Goal: Find specific page/section: Find specific page/section

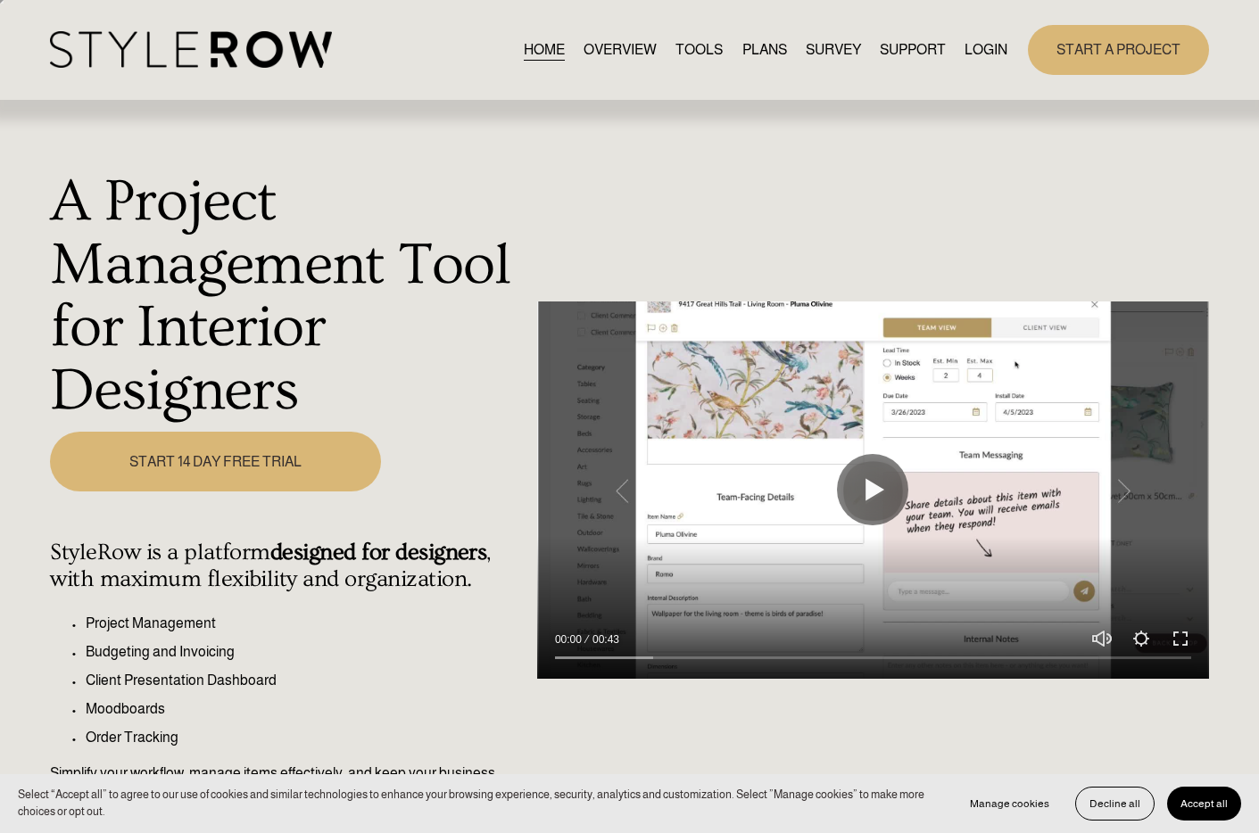
click at [975, 48] on link "LOGIN" at bounding box center [985, 49] width 43 height 24
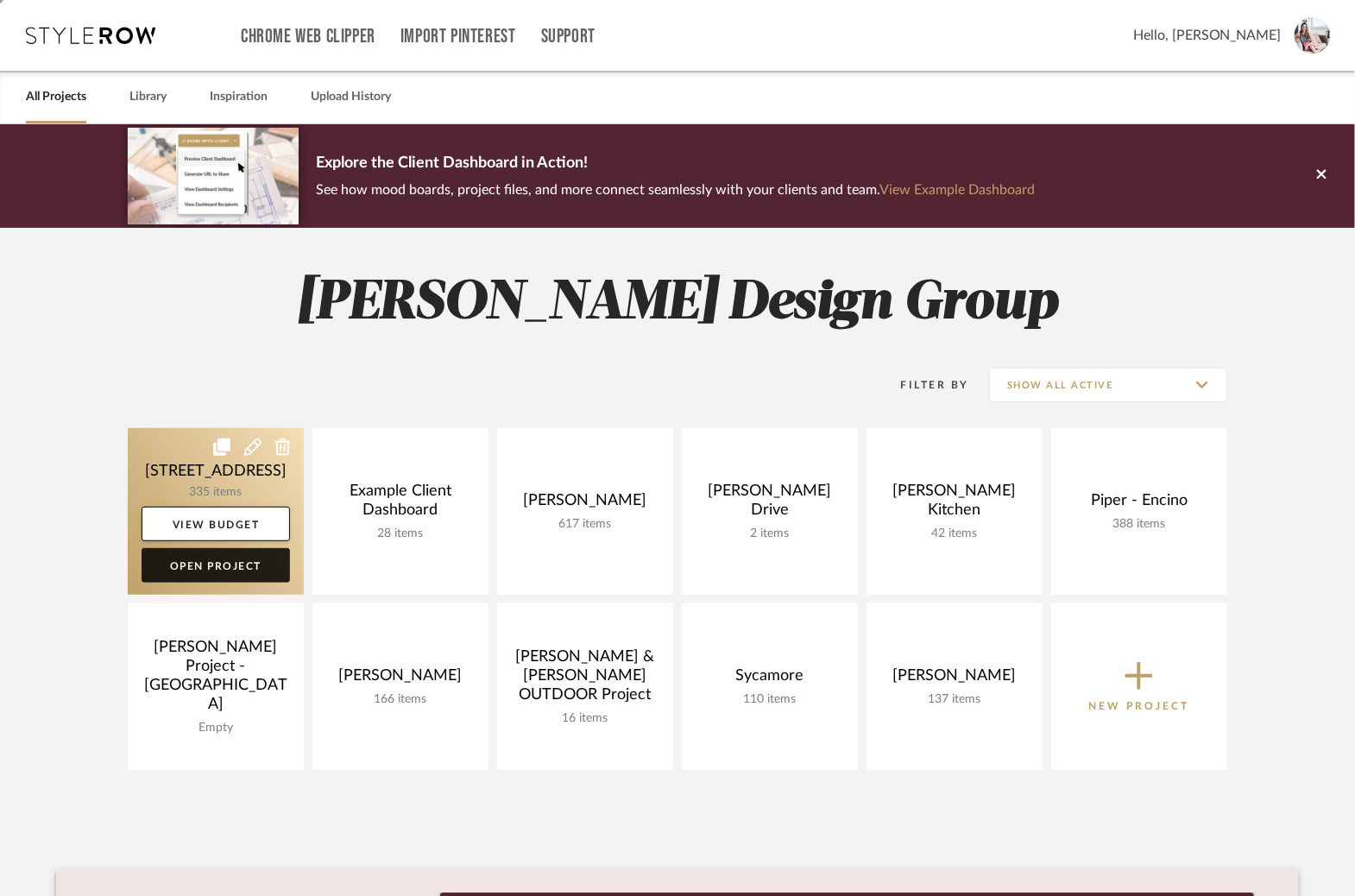
click at [214, 566] on link "Open Project" at bounding box center [215, 565] width 148 height 35
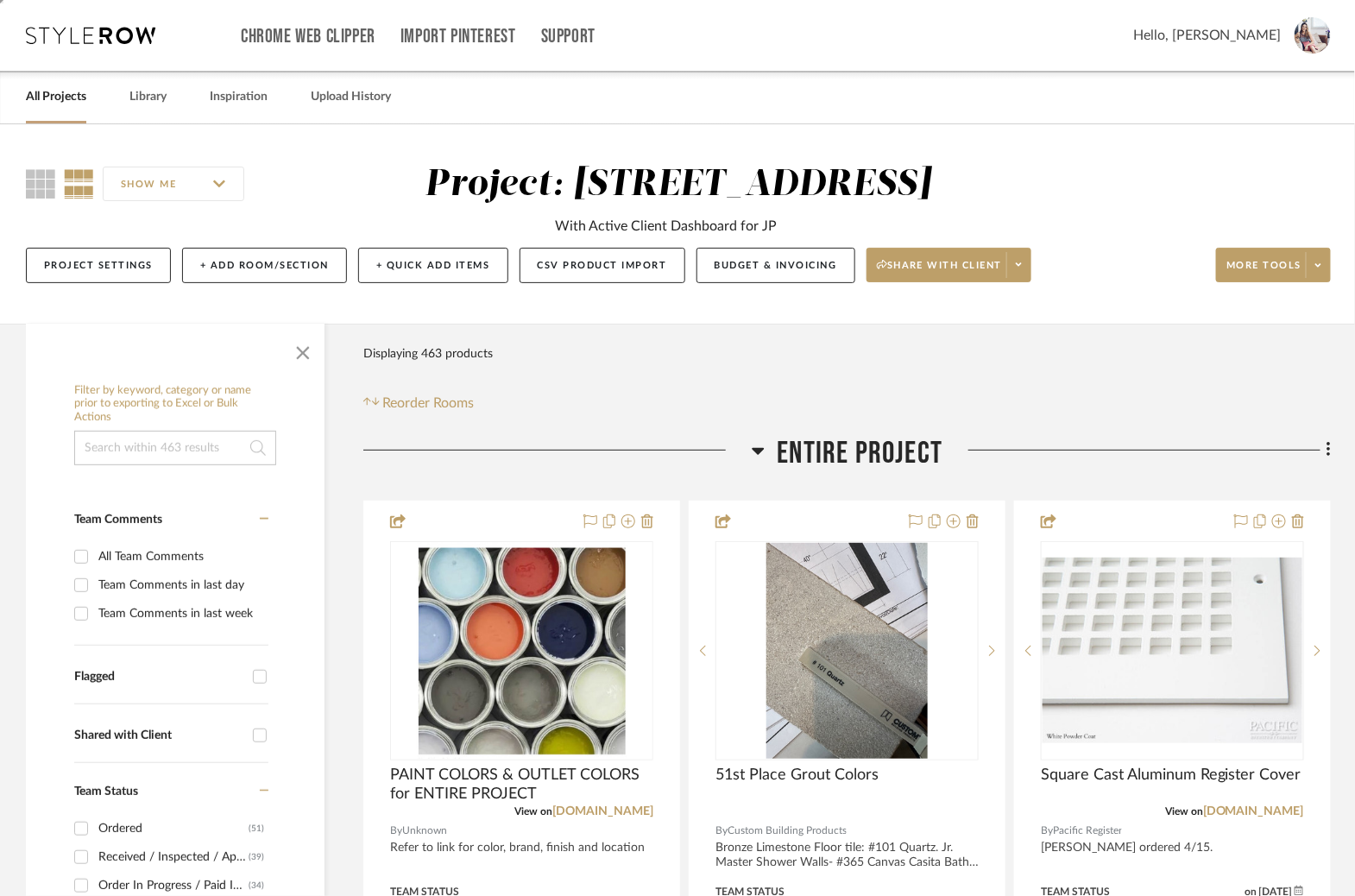
click at [180, 436] on input at bounding box center [175, 448] width 202 height 35
type input "monogram"
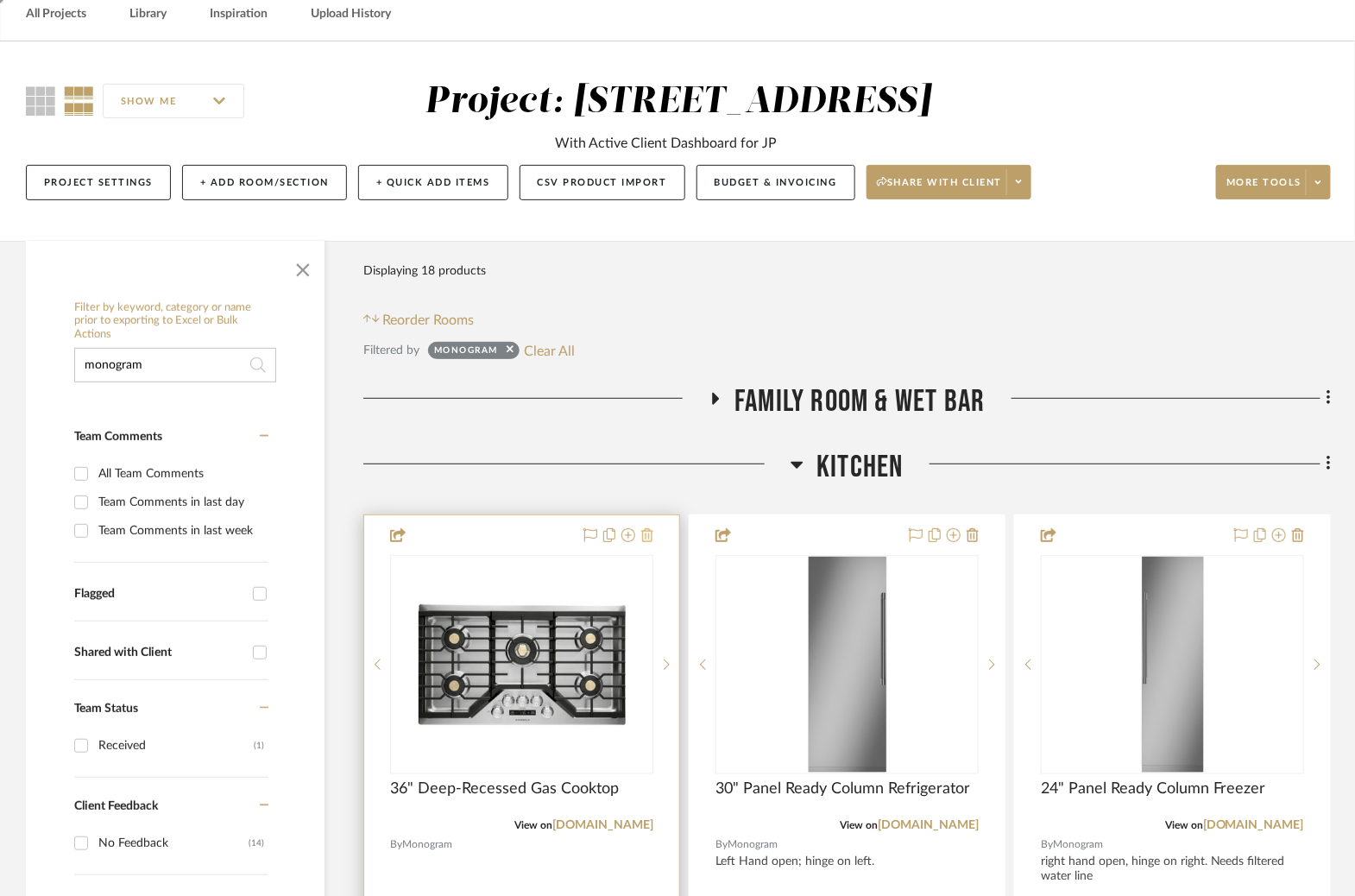
scroll to position [144, 0]
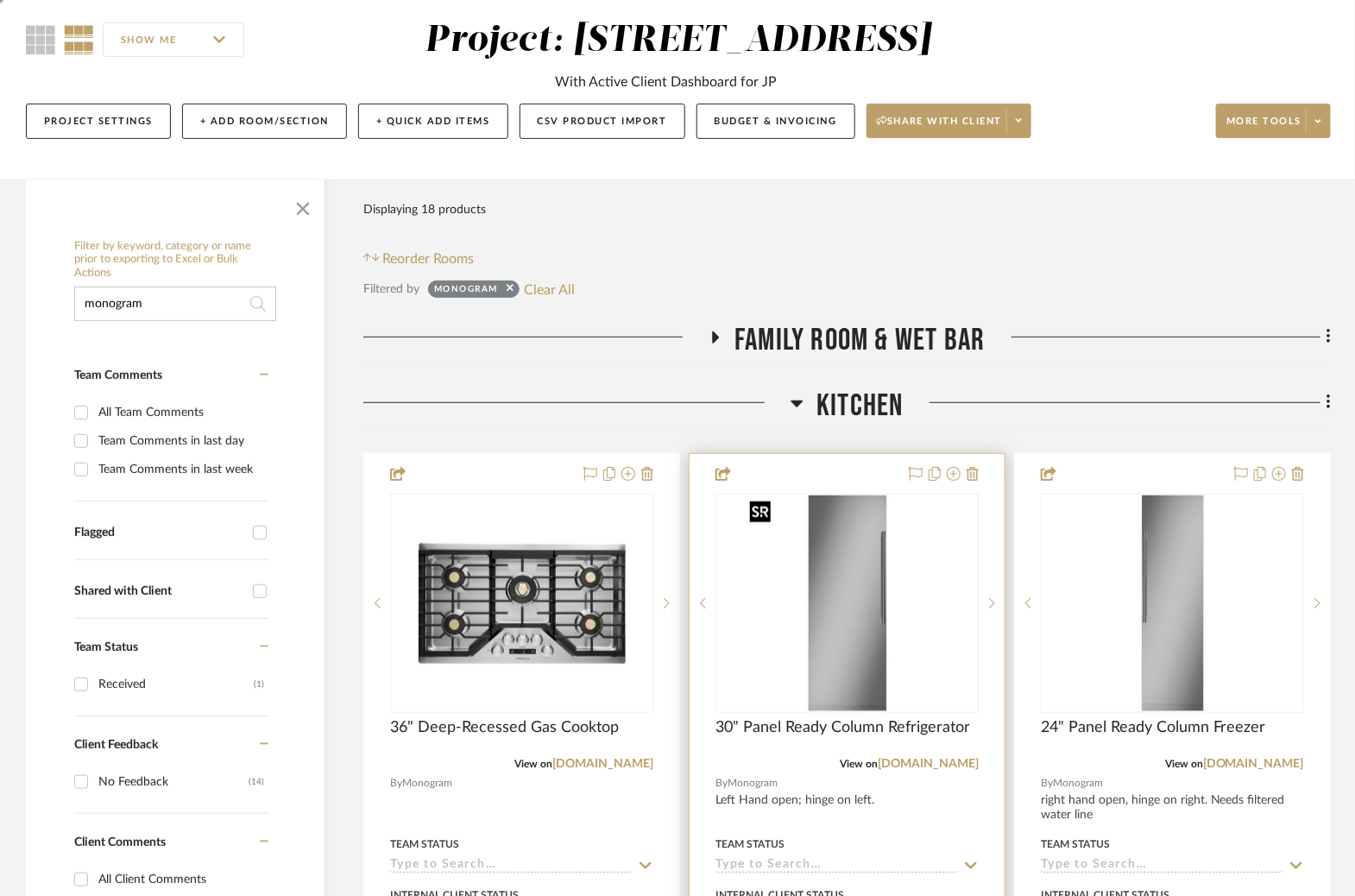
click at [0, 0] on img at bounding box center [0, 0] width 0 height 0
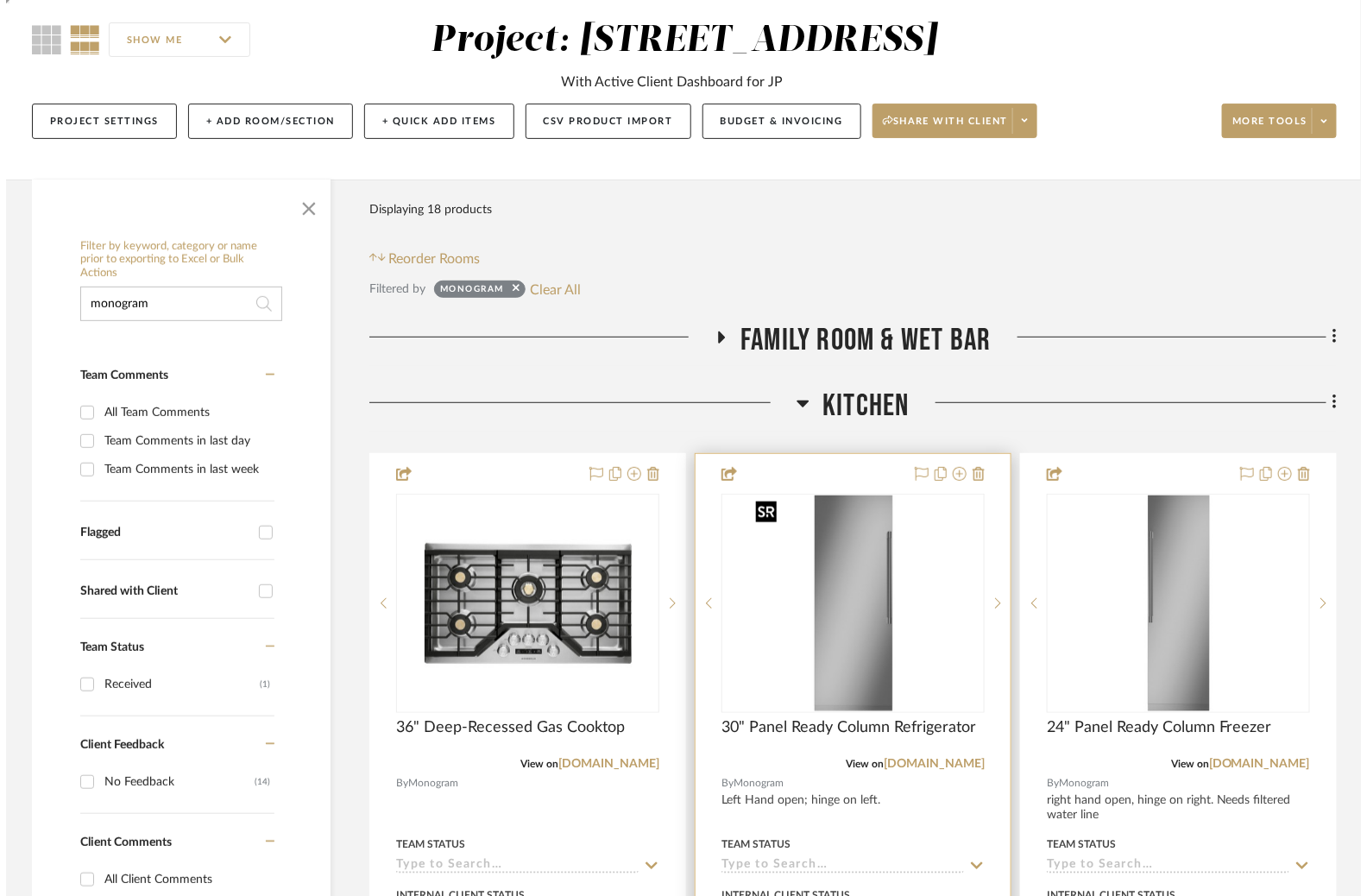
scroll to position [0, 0]
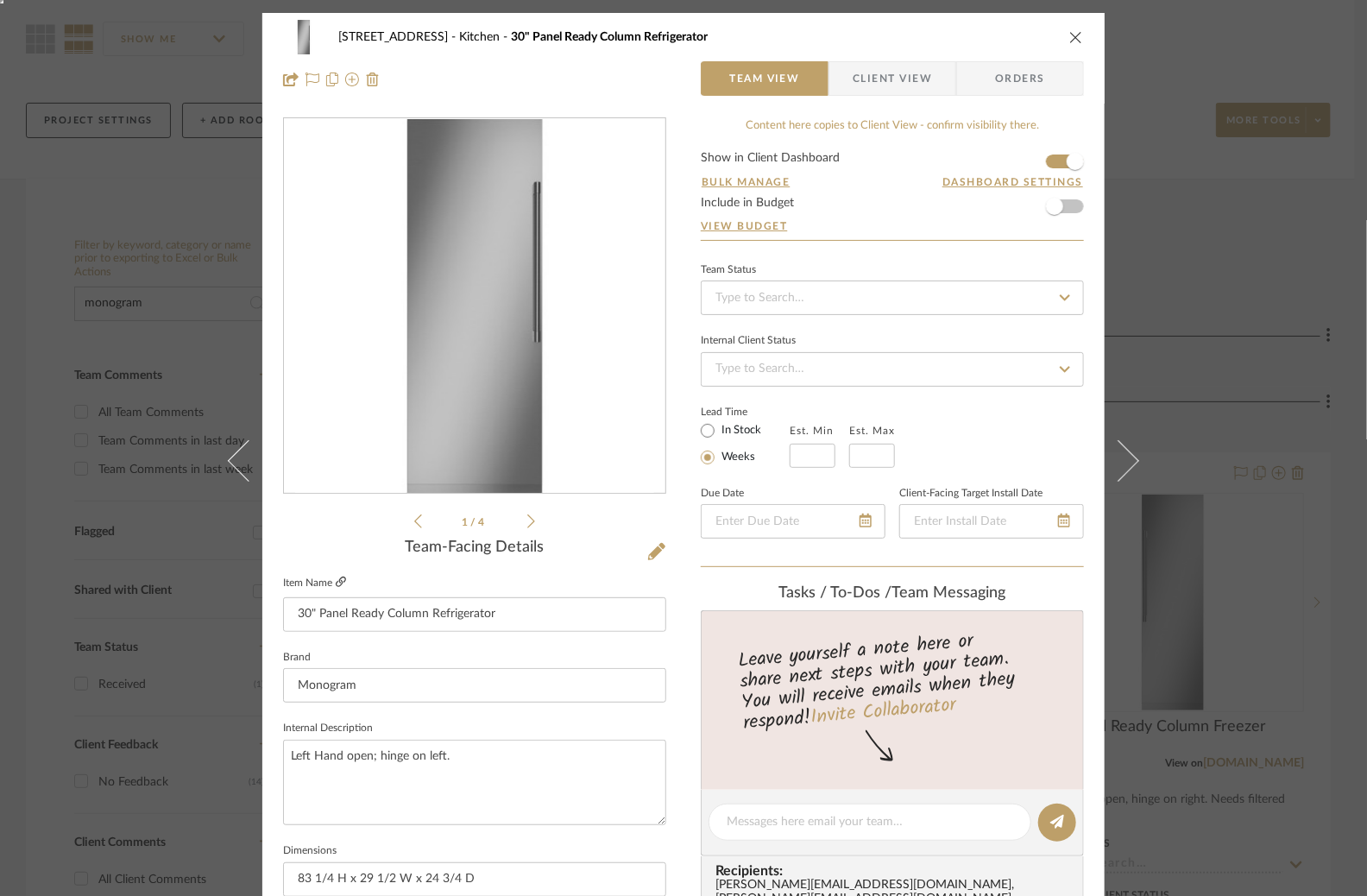
click at [336, 582] on icon at bounding box center [341, 582] width 11 height 11
click at [339, 578] on icon at bounding box center [341, 582] width 11 height 11
click at [135, 288] on div "[STREET_ADDRESS] Kitchen 30" Panel Ready Column Refrigerator Team View Client V…" at bounding box center [683, 448] width 1367 height 896
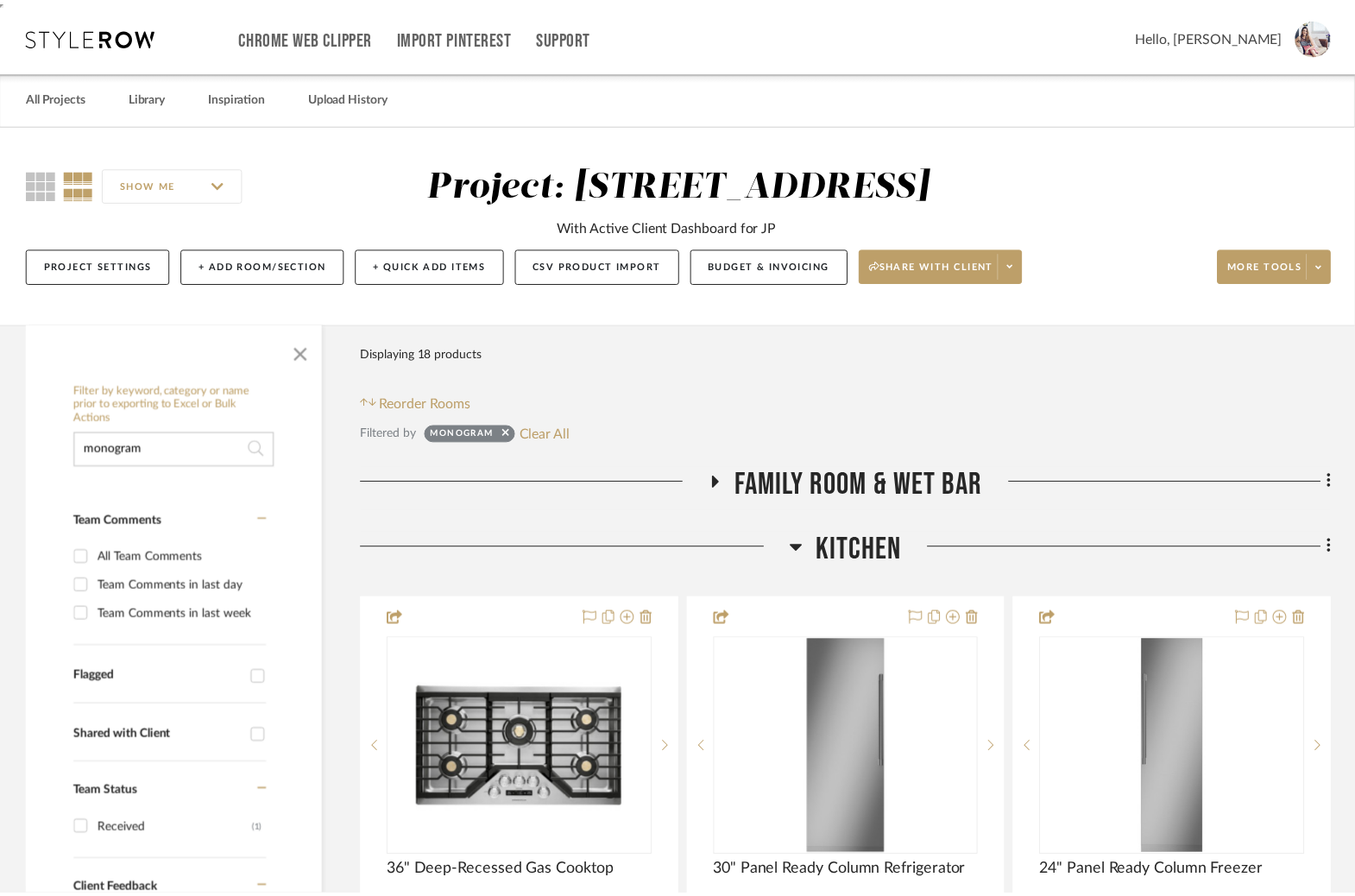
scroll to position [144, 0]
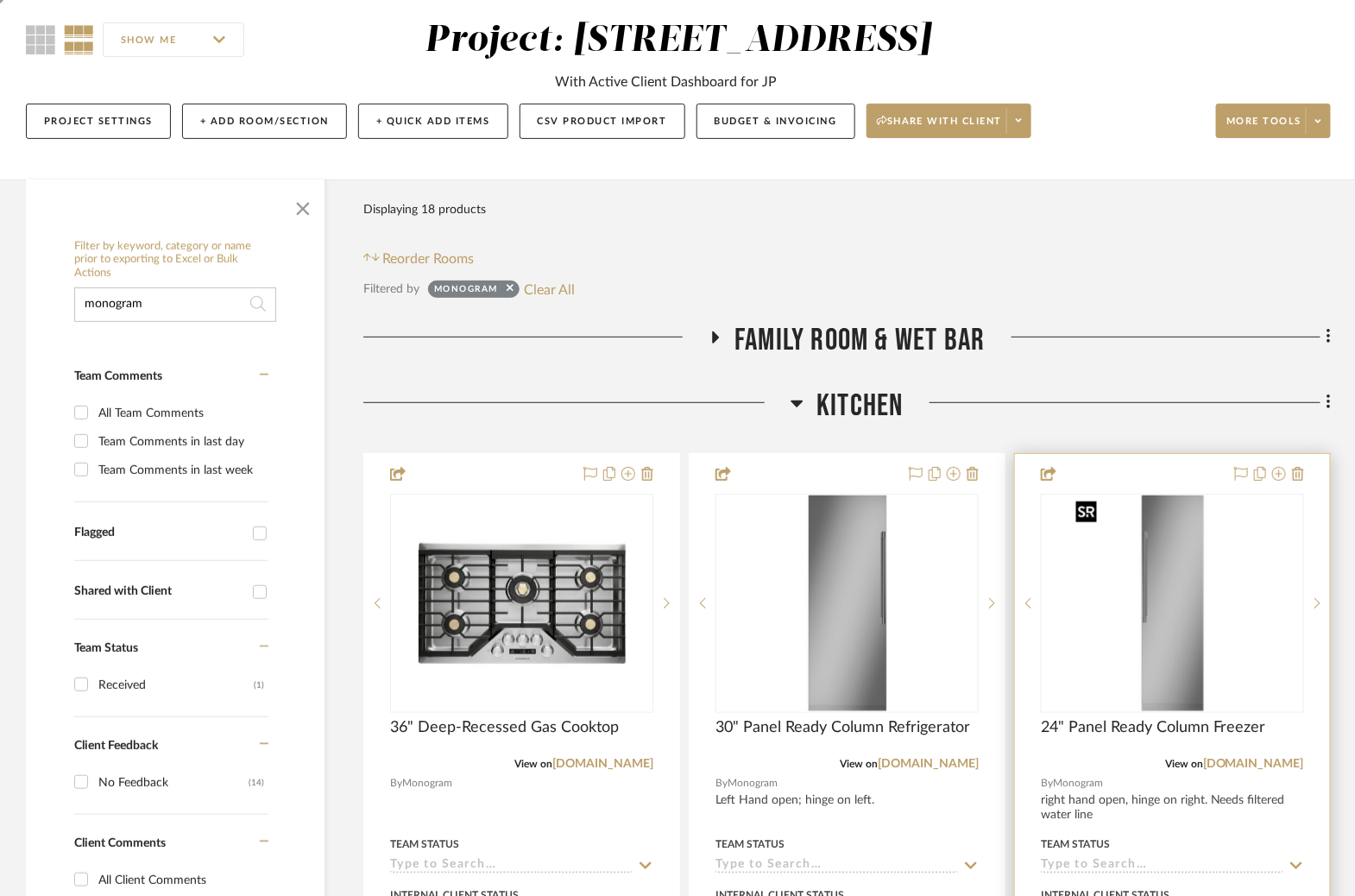
click at [0, 0] on img at bounding box center [0, 0] width 0 height 0
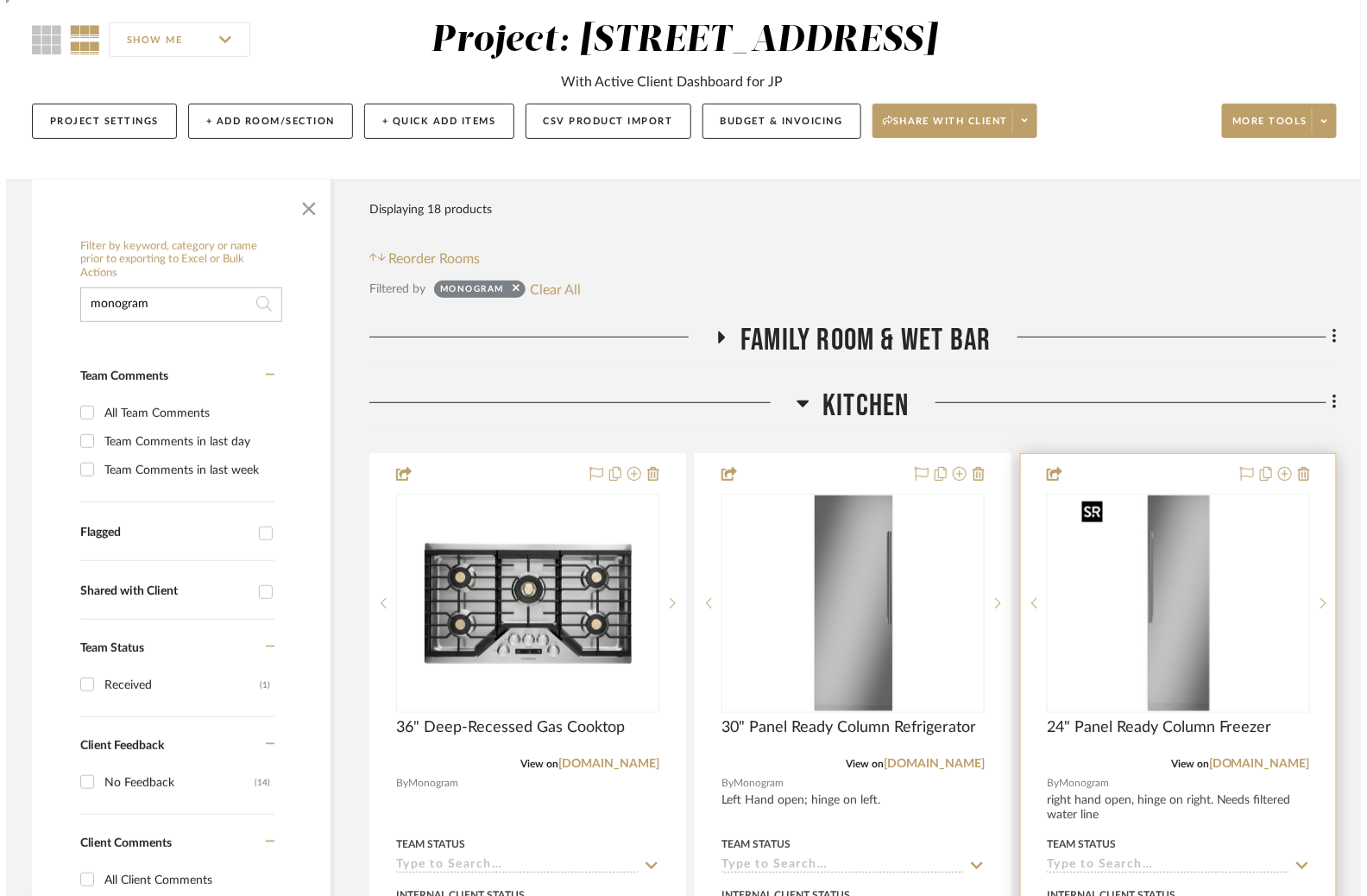
scroll to position [0, 0]
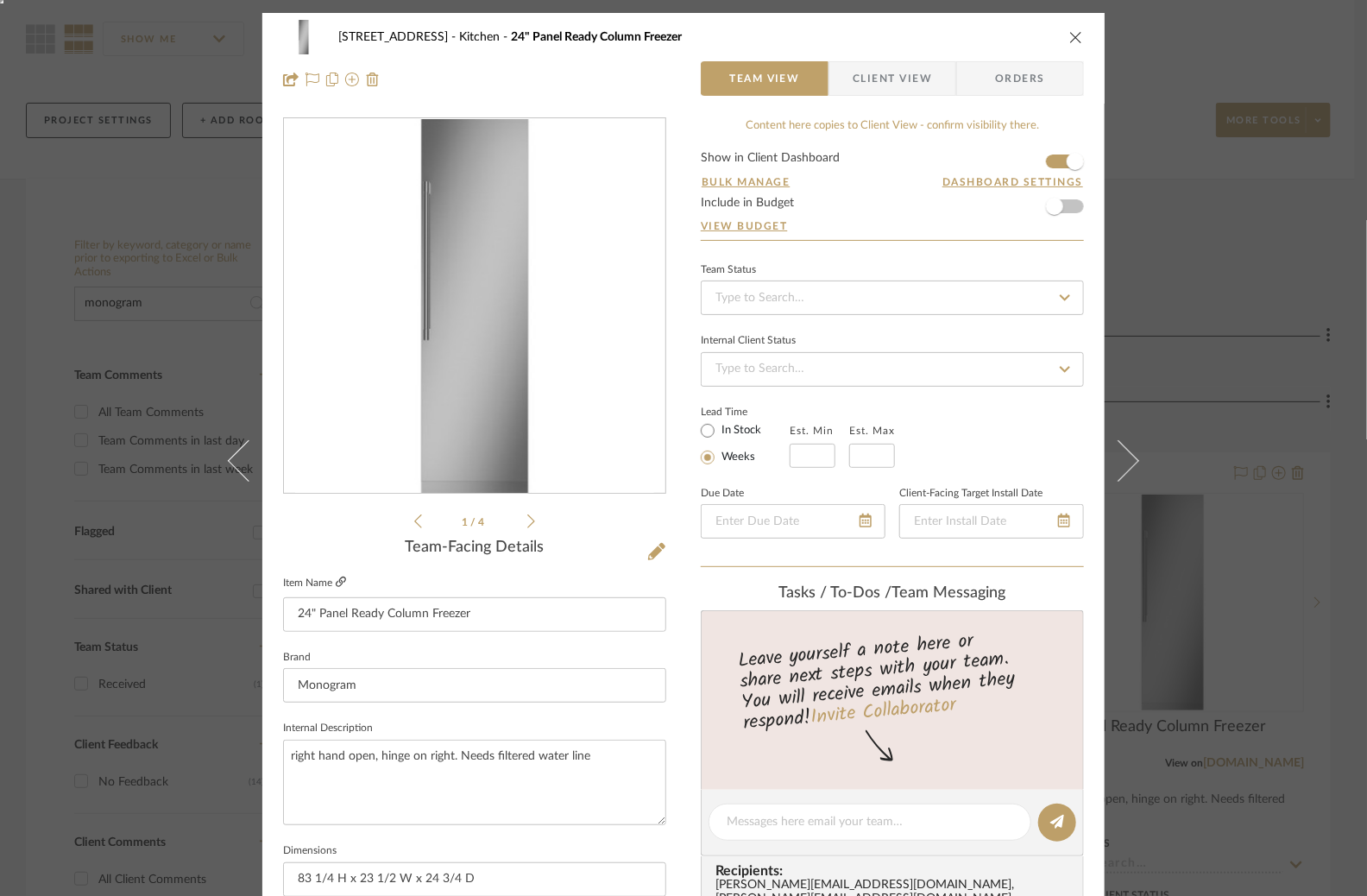
click at [336, 580] on icon at bounding box center [341, 582] width 11 height 11
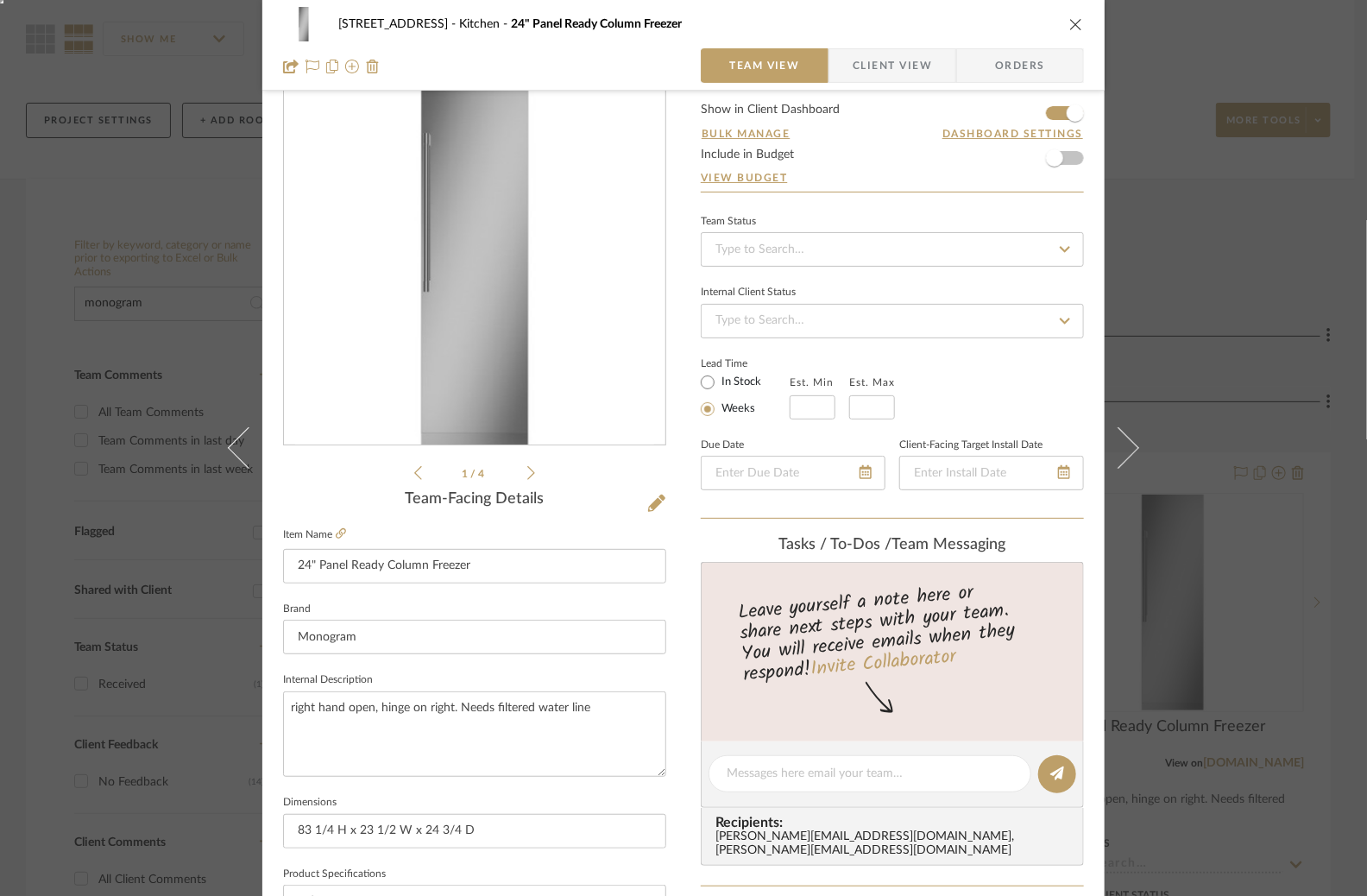
scroll to position [49, 0]
click at [1242, 311] on div "[STREET_ADDRESS] Kitchen 24" Panel Ready Column Freezer Team View Client View O…" at bounding box center [683, 448] width 1367 height 896
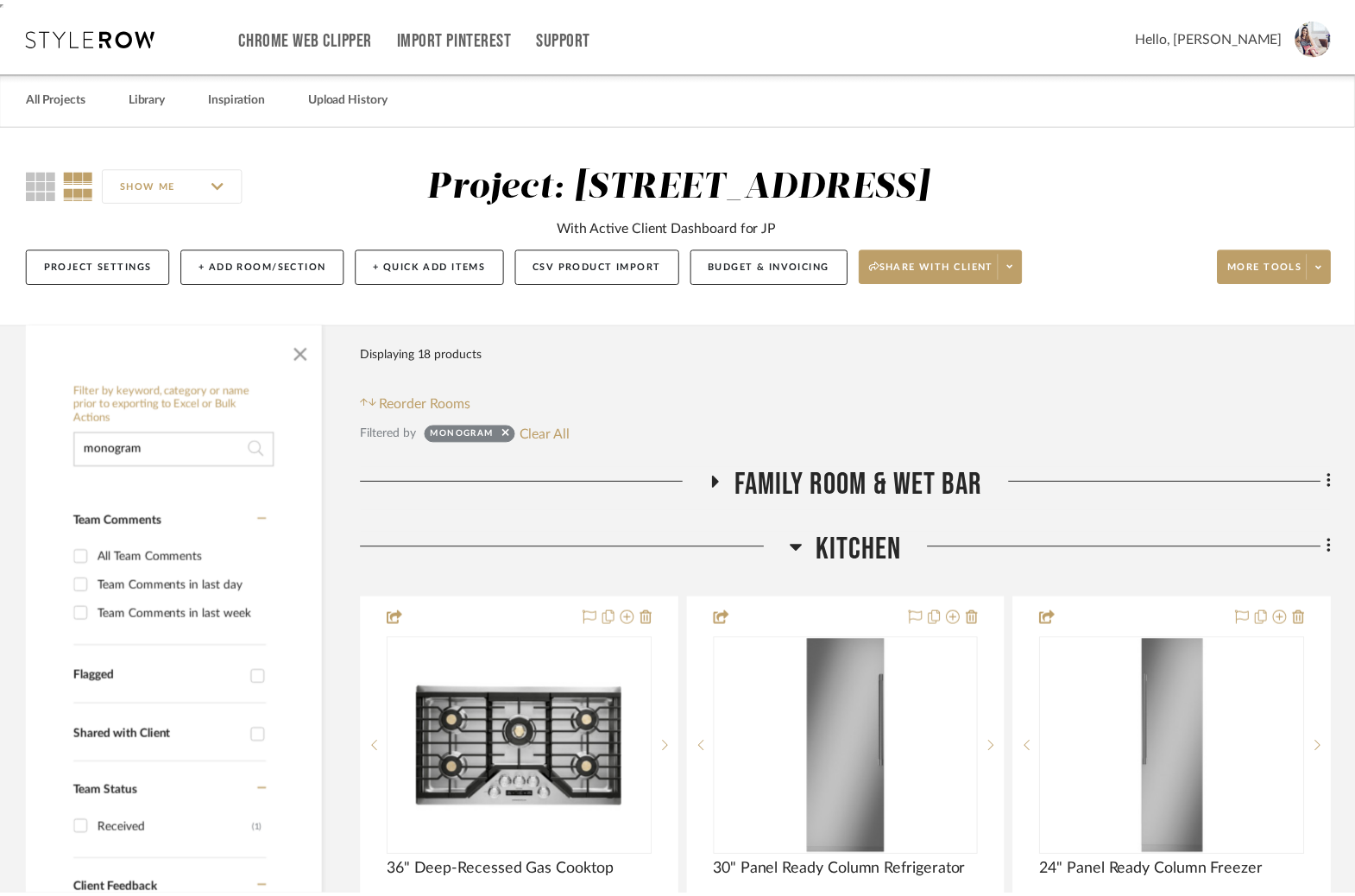
scroll to position [144, 0]
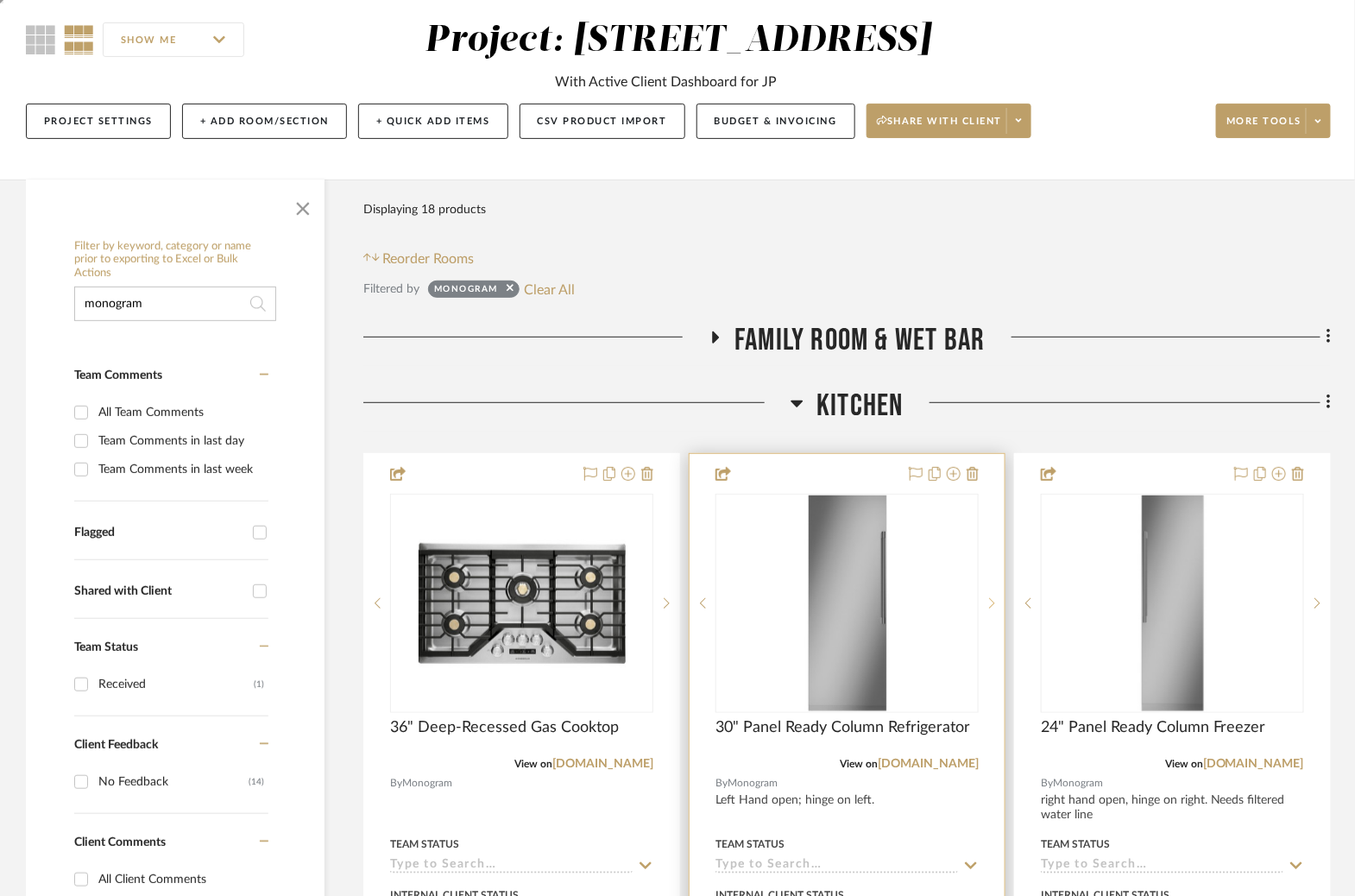
click at [987, 600] on sr-next-btn at bounding box center [991, 603] width 26 height 12
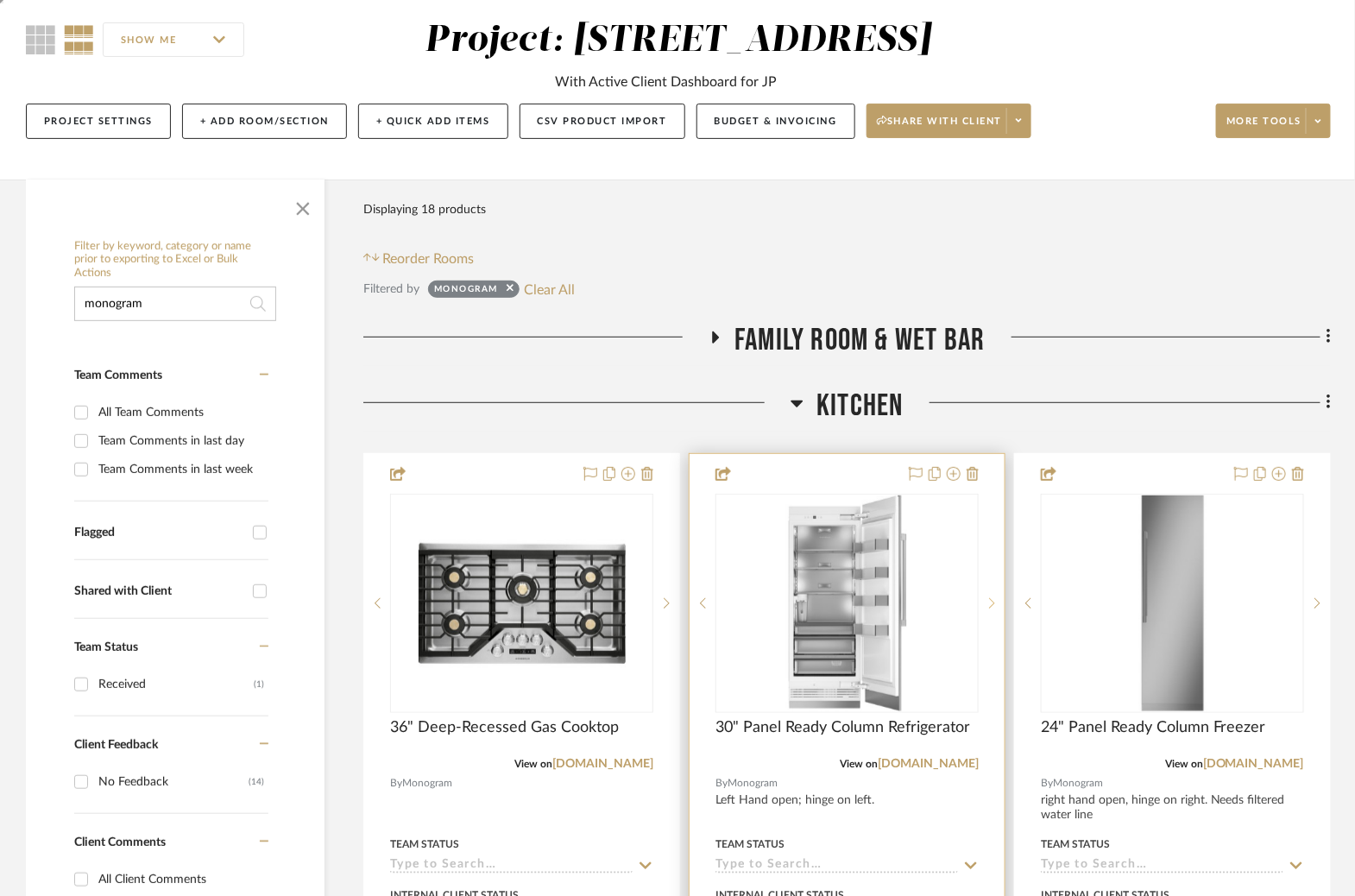
click at [987, 599] on sr-next-btn at bounding box center [991, 603] width 26 height 12
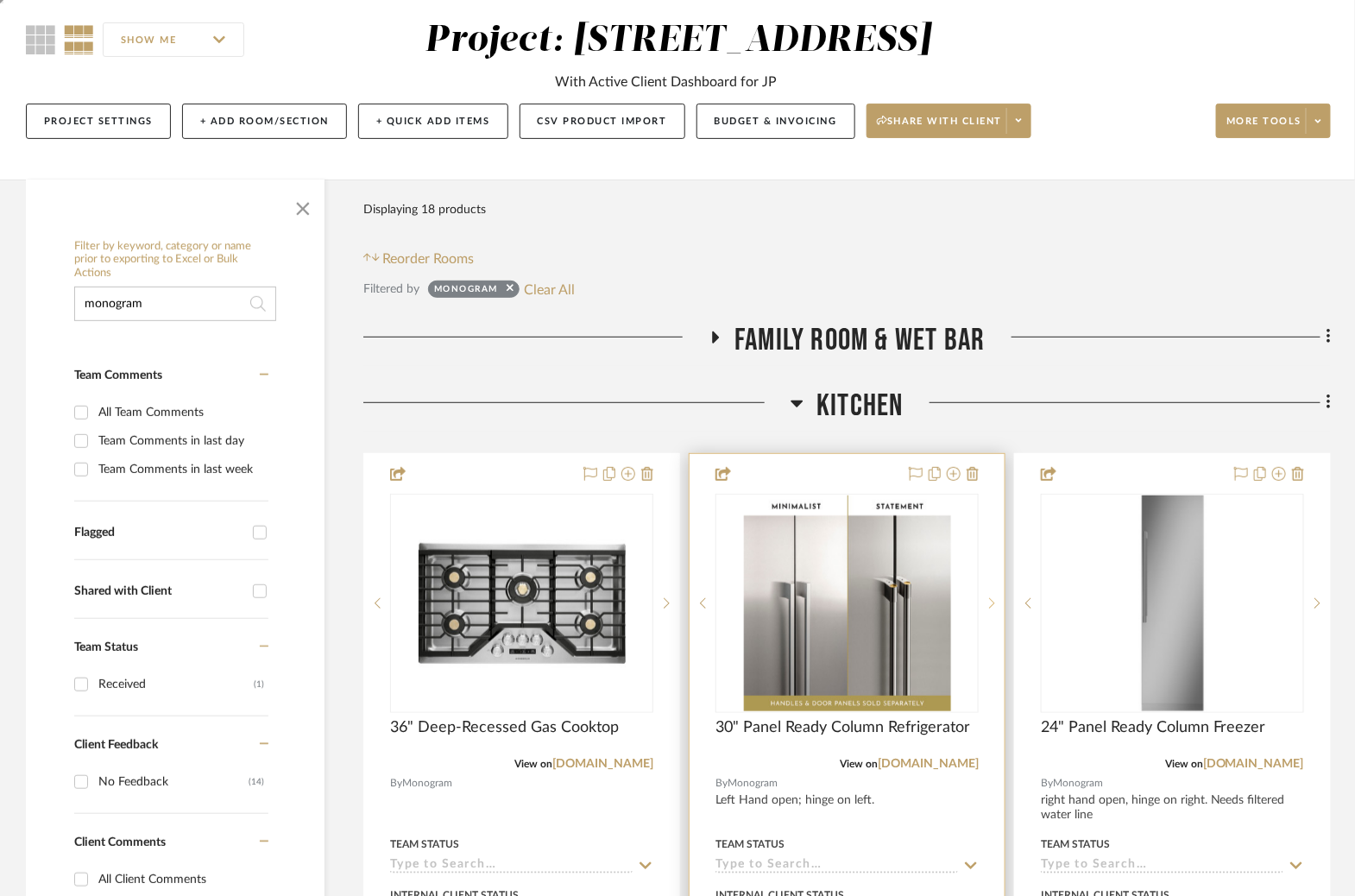
click at [987, 599] on sr-next-btn at bounding box center [991, 603] width 26 height 12
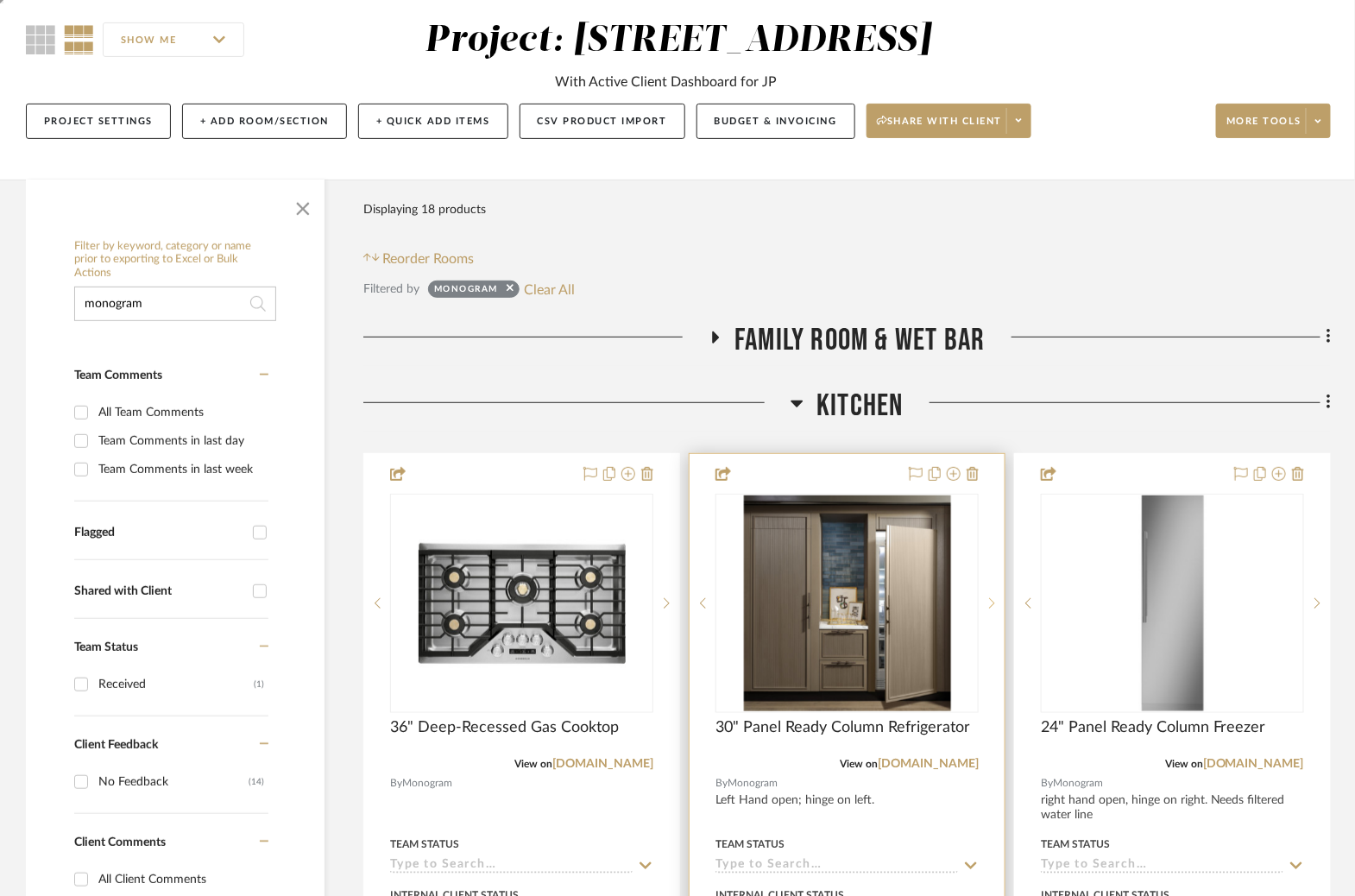
click at [987, 599] on sr-next-btn at bounding box center [991, 603] width 26 height 12
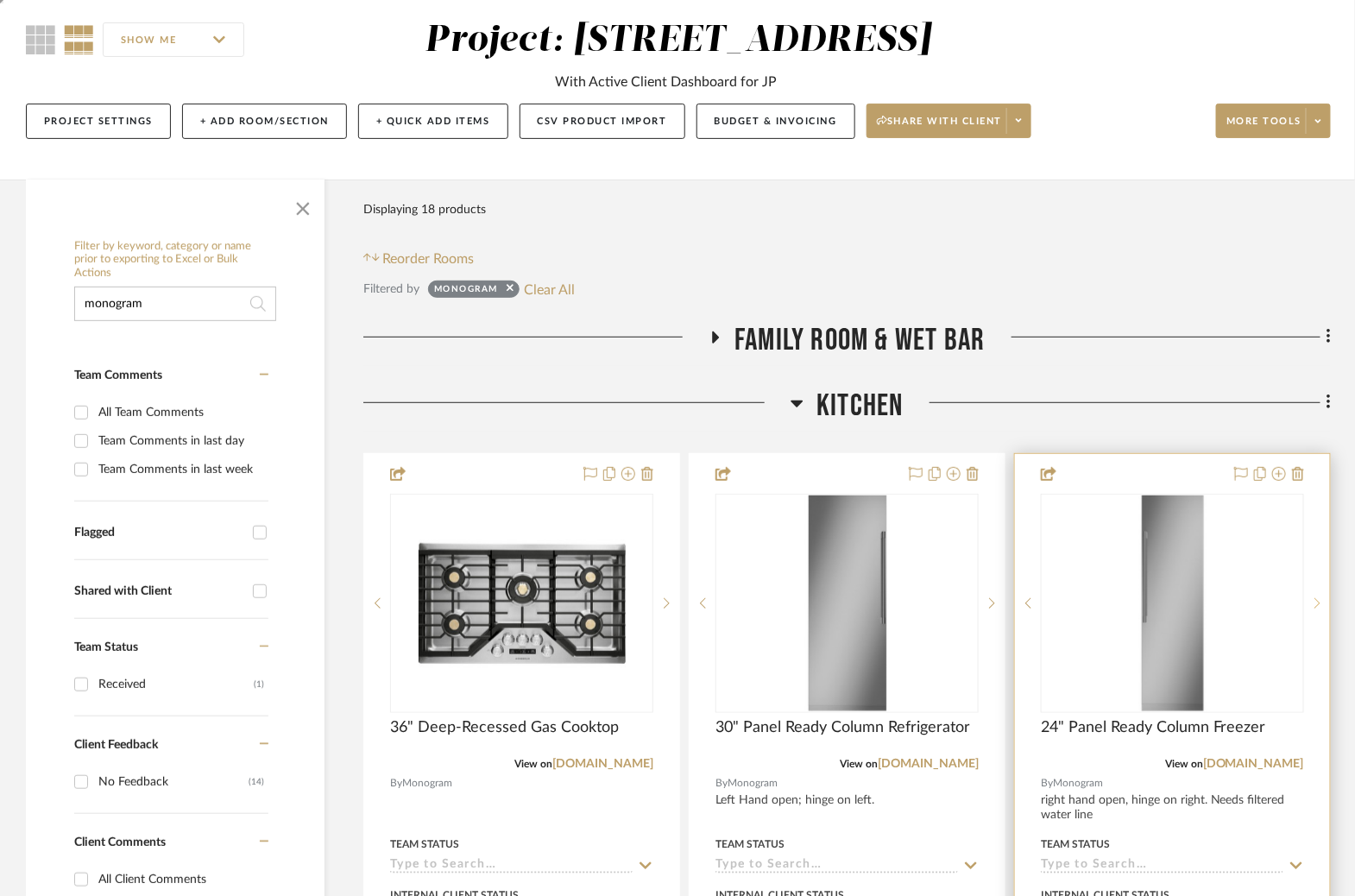
click at [1311, 606] on sr-next-btn at bounding box center [1317, 603] width 26 height 12
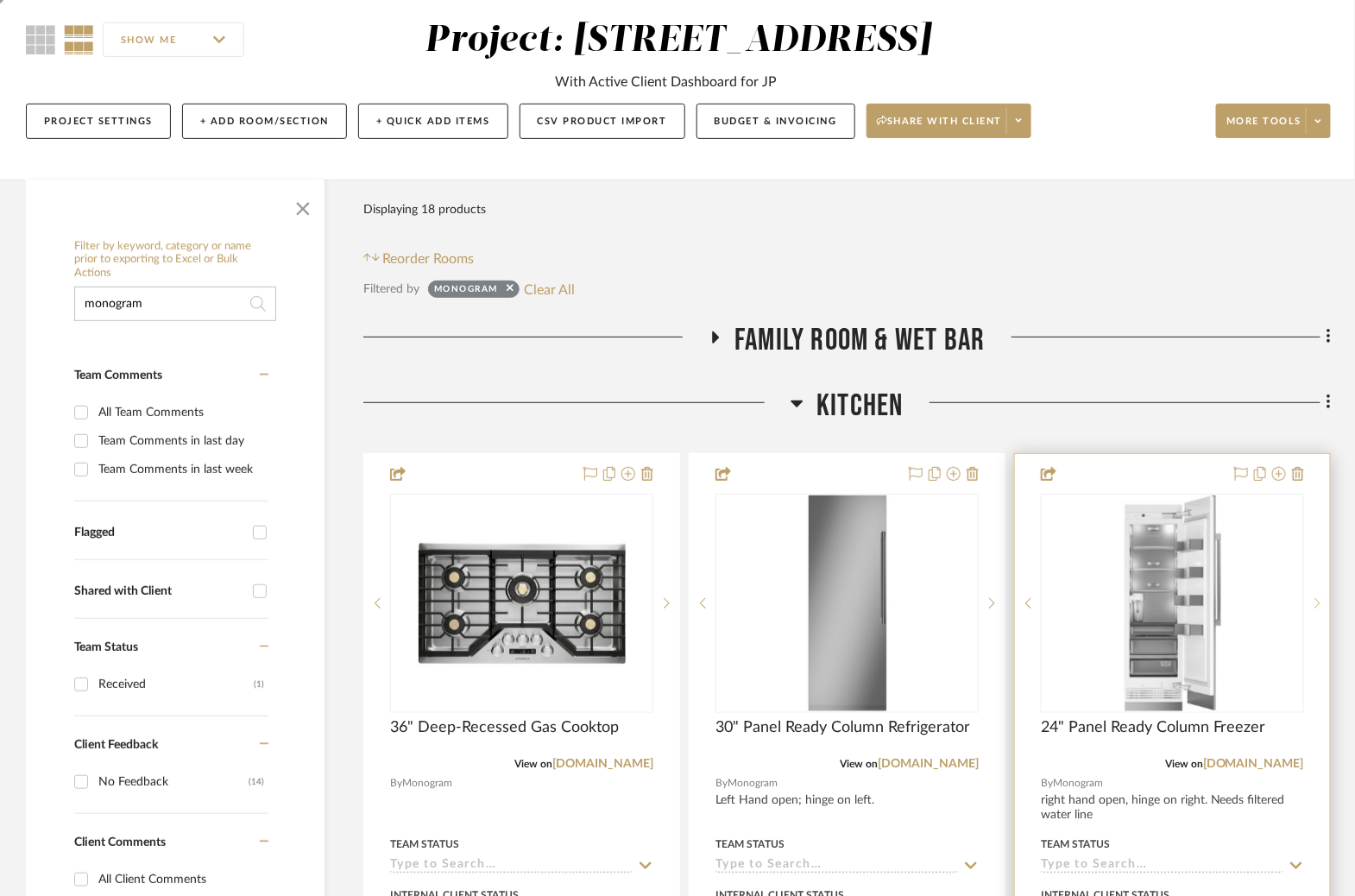
click at [1311, 606] on sr-next-btn at bounding box center [1317, 603] width 26 height 12
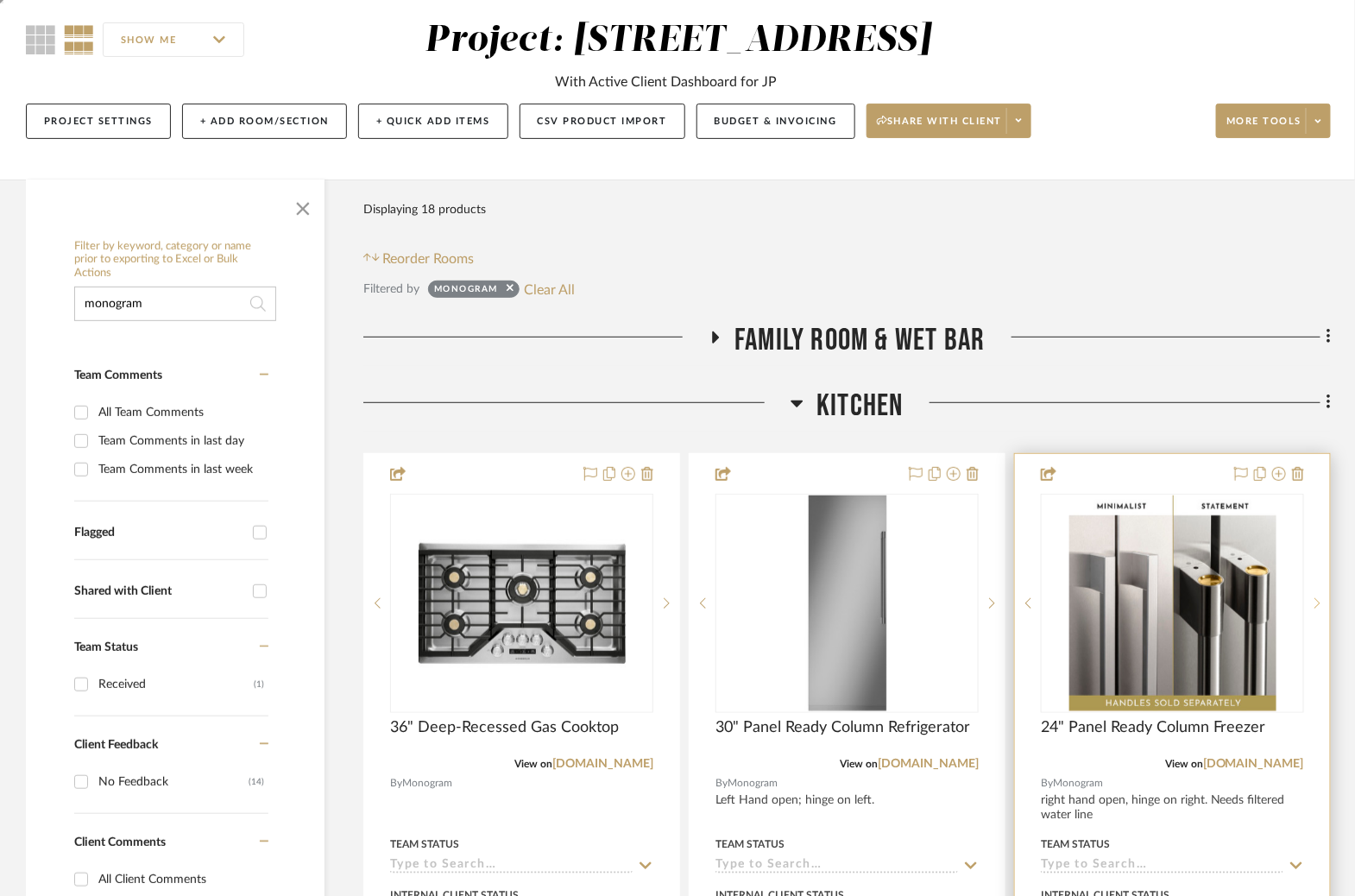
click at [1311, 606] on sr-next-btn at bounding box center [1317, 603] width 26 height 12
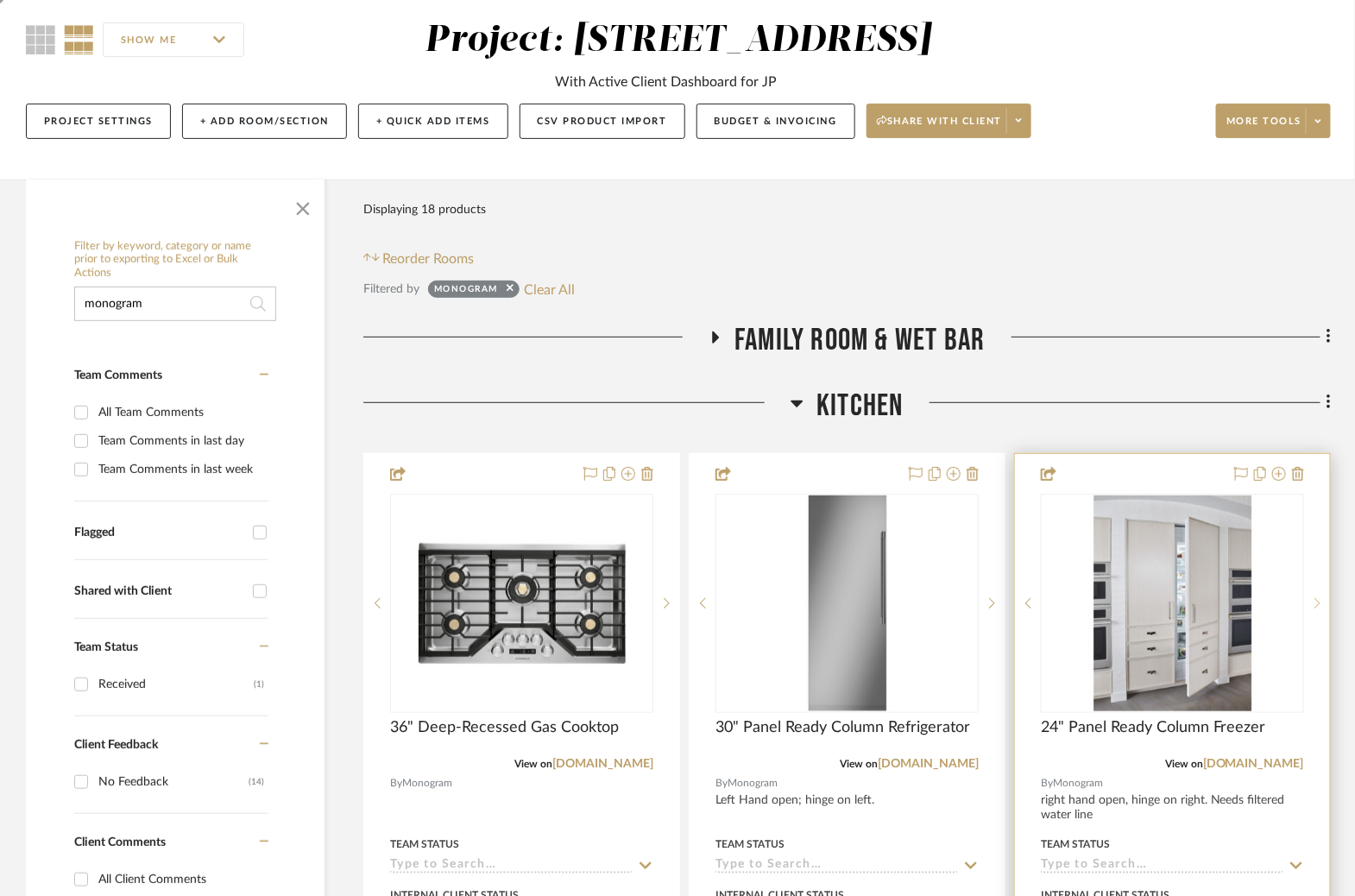
click at [1311, 606] on sr-next-btn at bounding box center [1317, 603] width 26 height 12
